Goal: Task Accomplishment & Management: Manage account settings

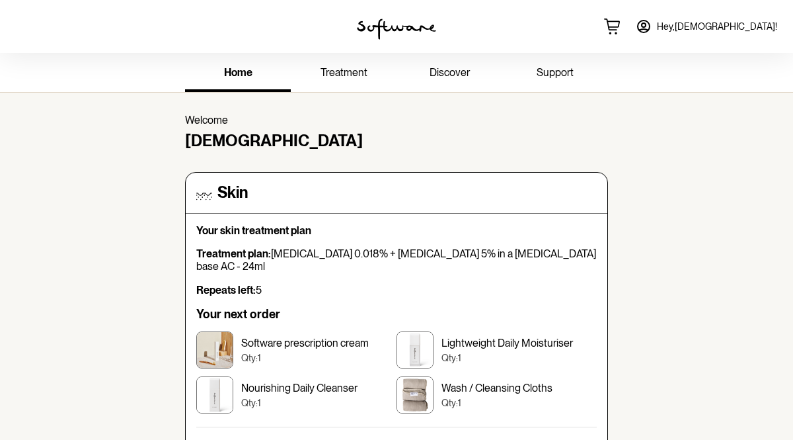
click at [239, 79] on link "home" at bounding box center [238, 74] width 106 height 36
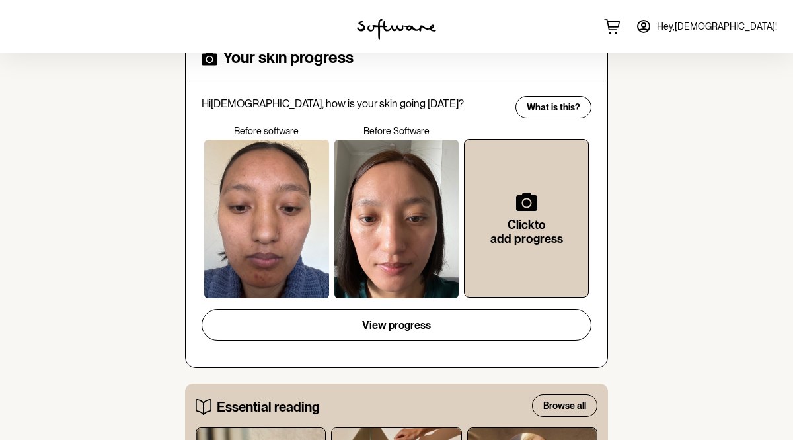
scroll to position [502, 0]
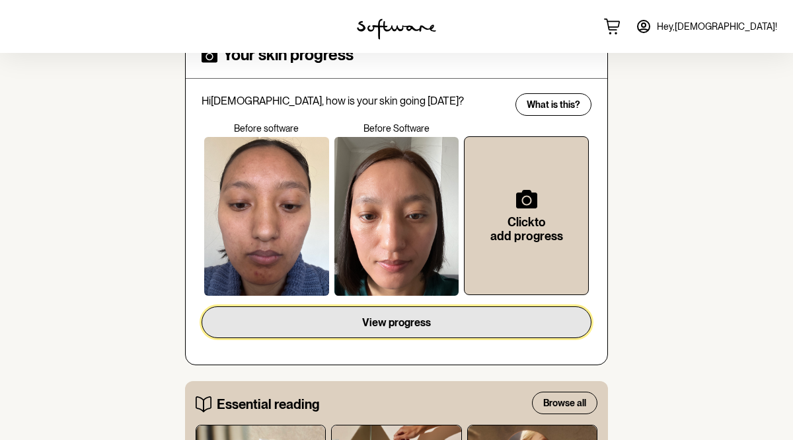
click at [304, 306] on button "View progress" at bounding box center [397, 322] width 390 height 32
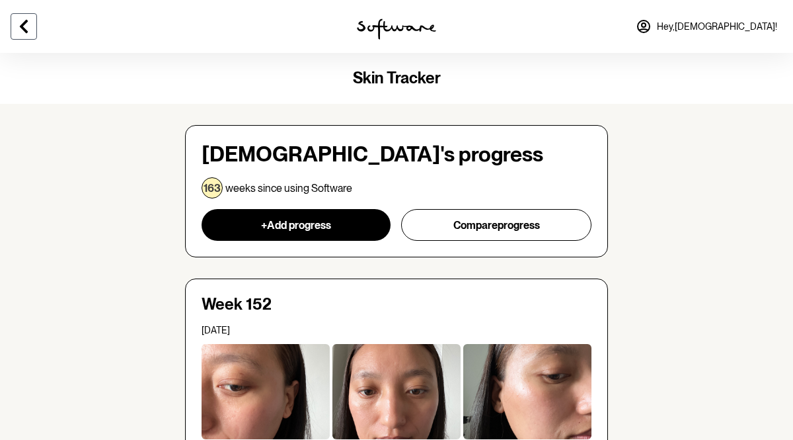
click at [32, 28] on button at bounding box center [24, 26] width 26 height 26
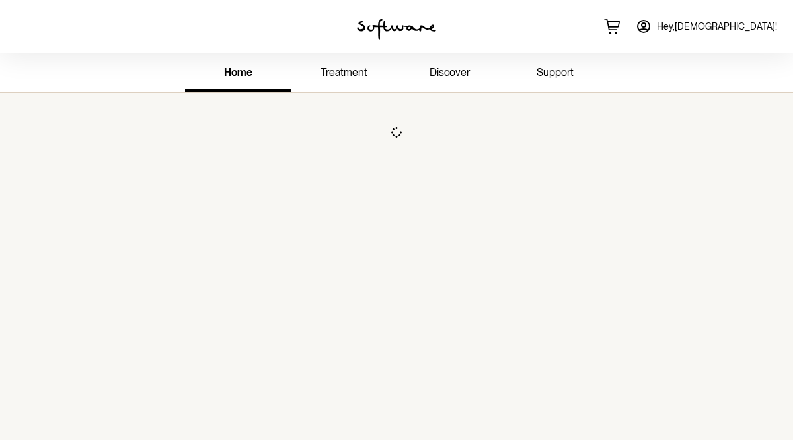
scroll to position [53, 0]
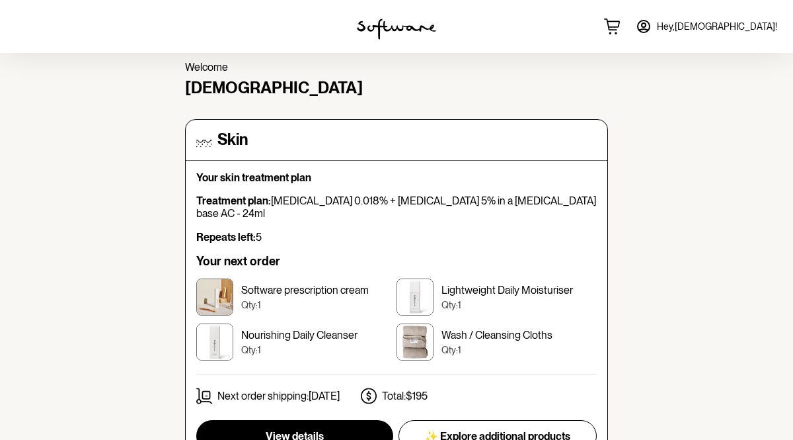
click at [726, 32] on link "Hey, Sunita !" at bounding box center [706, 27] width 157 height 32
